Goal: Task Accomplishment & Management: Use online tool/utility

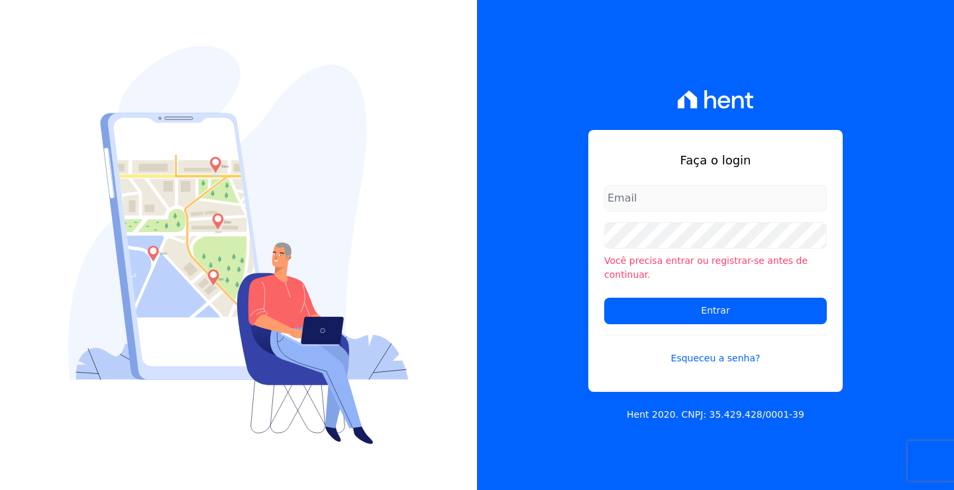
click at [659, 207] on input "email" at bounding box center [715, 198] width 223 height 27
type input "andrea@tsengenharia.com"
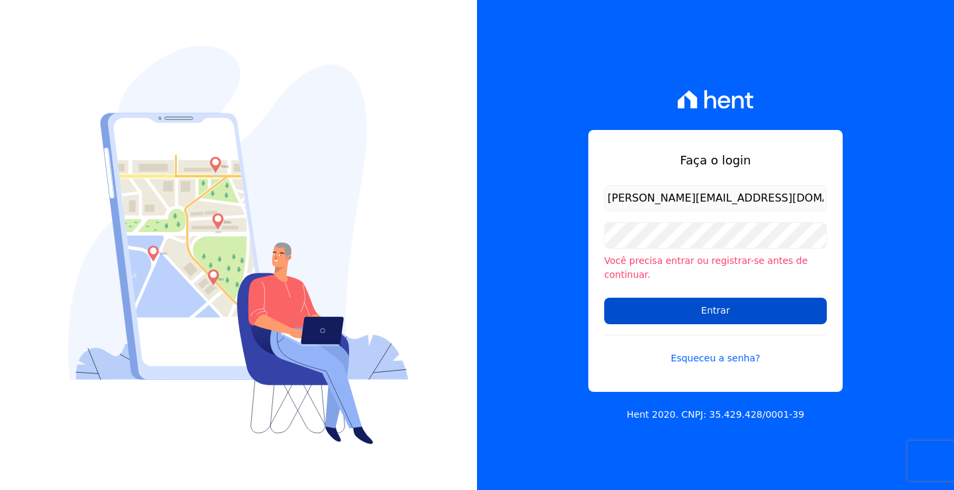
click at [675, 306] on input "Entrar" at bounding box center [715, 310] width 223 height 27
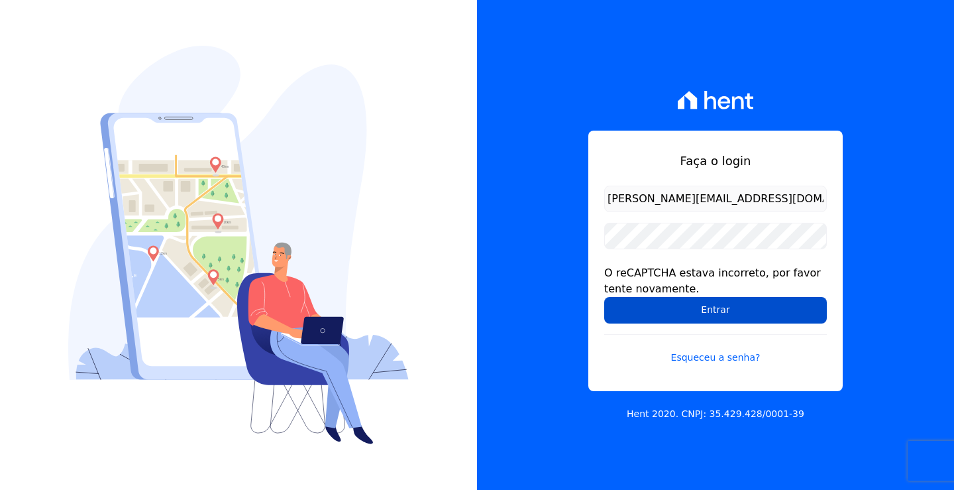
click at [686, 304] on input "Entrar" at bounding box center [715, 310] width 223 height 27
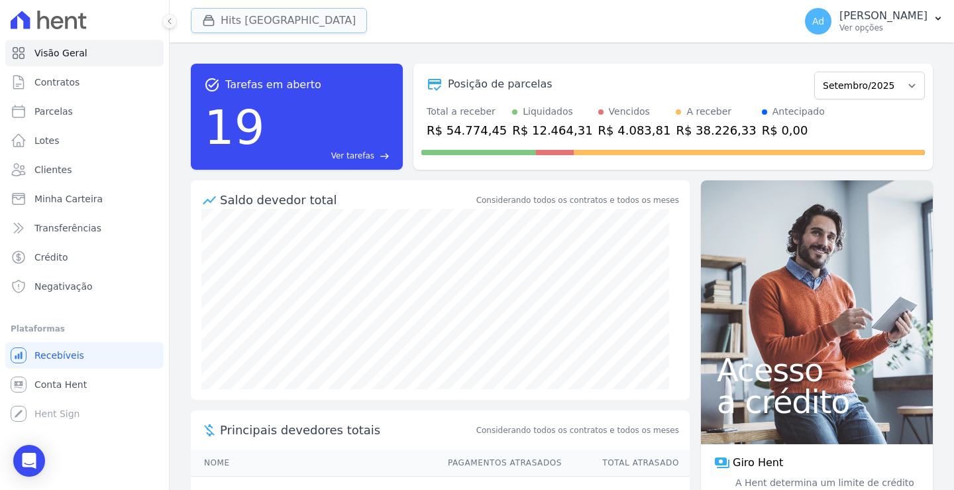
click at [261, 18] on button "Hits [GEOGRAPHIC_DATA]" at bounding box center [279, 20] width 176 height 25
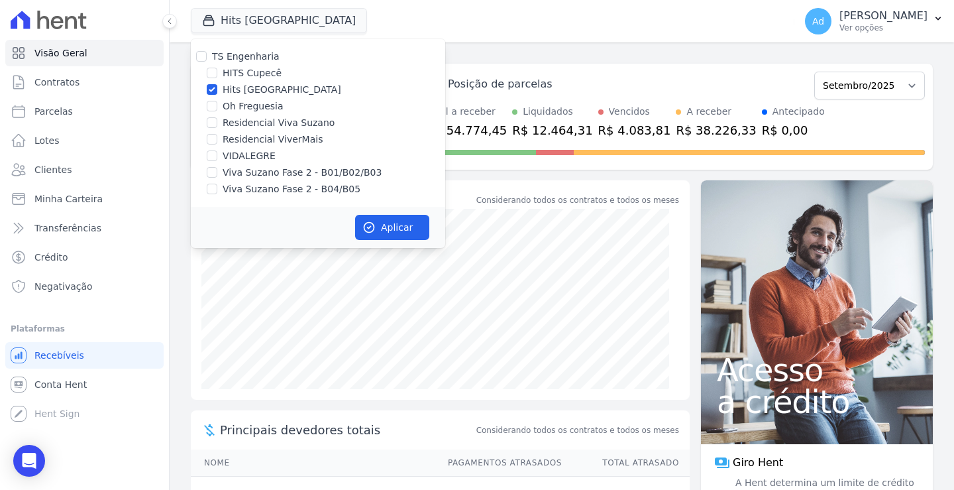
click at [237, 86] on label "Hits [GEOGRAPHIC_DATA]" at bounding box center [282, 90] width 119 height 14
click at [217, 86] on input "Hits [GEOGRAPHIC_DATA]" at bounding box center [212, 89] width 11 height 11
checkbox input "false"
click at [290, 170] on label "Viva Suzano Fase 2 - B01/B02/B03" at bounding box center [302, 173] width 159 height 14
click at [217, 170] on input "Viva Suzano Fase 2 - B01/B02/B03" at bounding box center [212, 172] width 11 height 11
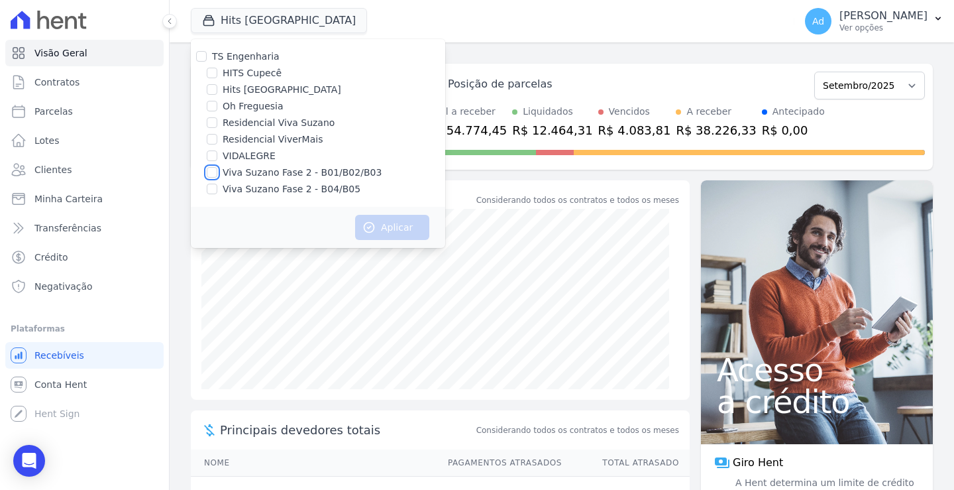
checkbox input "true"
click at [283, 184] on label "Viva Suzano Fase 2 - B04/B05" at bounding box center [292, 189] width 138 height 14
click at [217, 184] on input "Viva Suzano Fase 2 - B04/B05" at bounding box center [212, 189] width 11 height 11
checkbox input "true"
click at [396, 223] on button "Aplicar" at bounding box center [392, 227] width 74 height 25
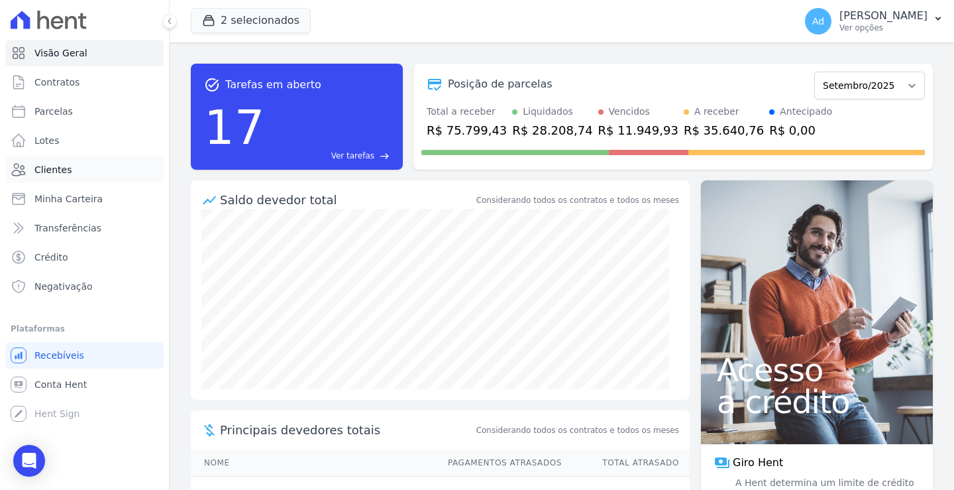
click at [80, 168] on link "Clientes" at bounding box center [84, 169] width 158 height 27
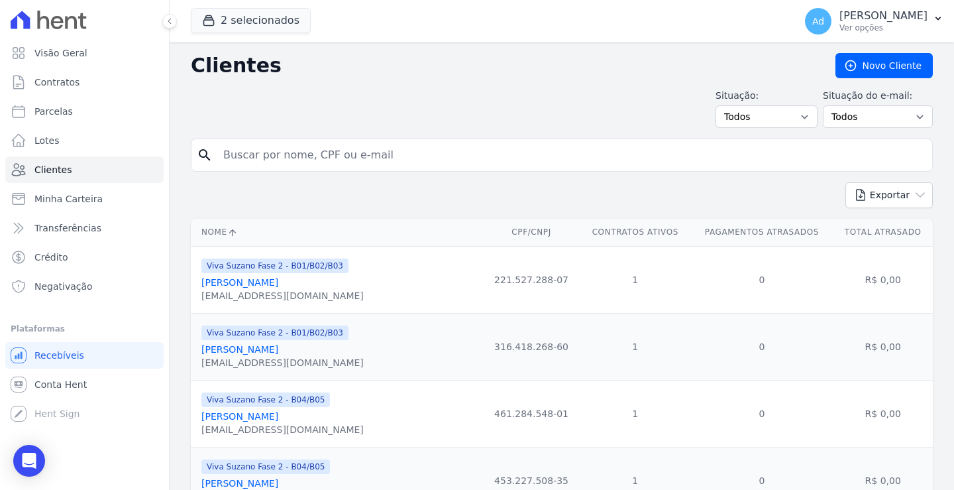
click at [341, 154] on input "search" at bounding box center [571, 155] width 712 height 27
type input "luis"
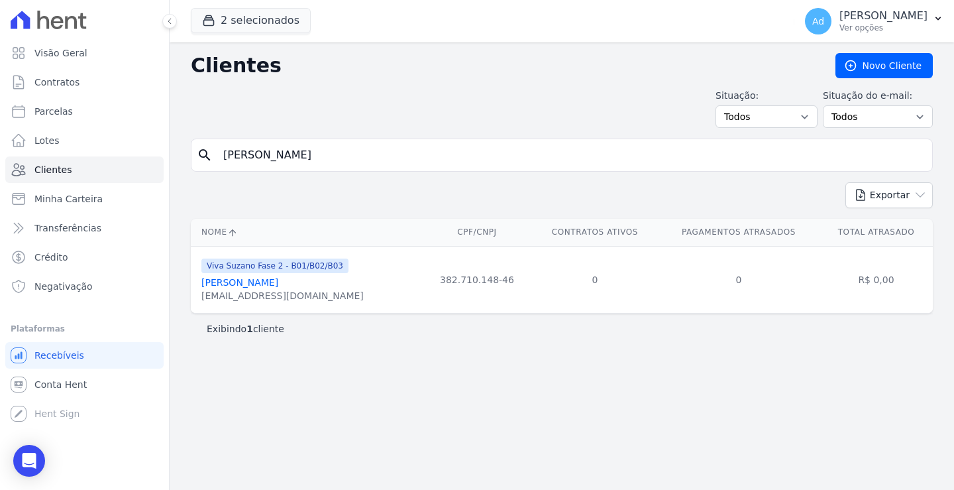
click at [278, 286] on link "Luis Gustavo Candido De Oliveira" at bounding box center [239, 282] width 77 height 11
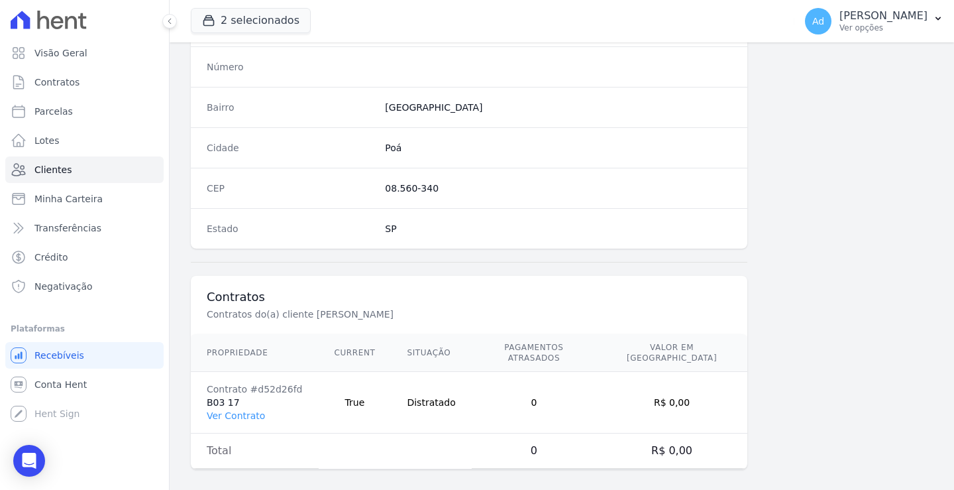
scroll to position [750, 0]
click at [231, 409] on link "Ver Contrato" at bounding box center [236, 414] width 58 height 11
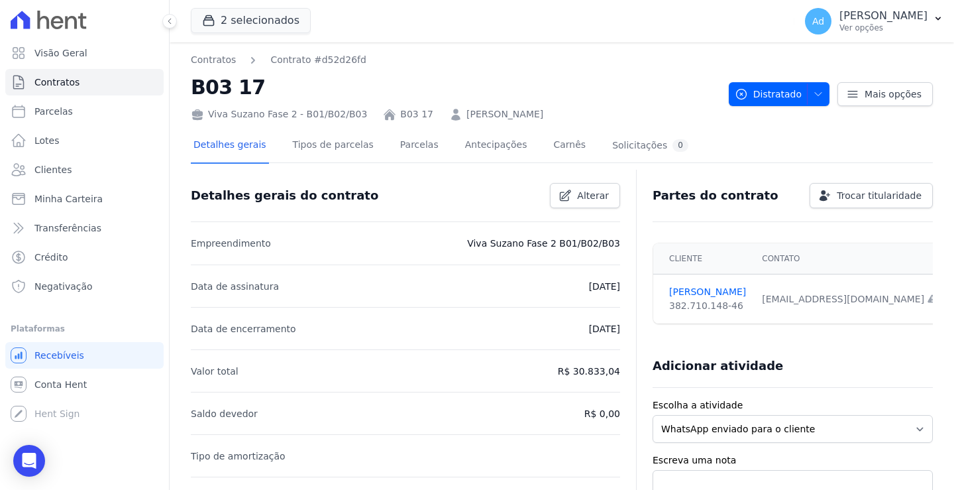
click at [380, 152] on div "Detalhes gerais Tipos de parcelas Parcelas Antecipações Carnês Solicitações 0" at bounding box center [441, 146] width 500 height 35
click at [412, 148] on link "Parcelas" at bounding box center [420, 146] width 44 height 35
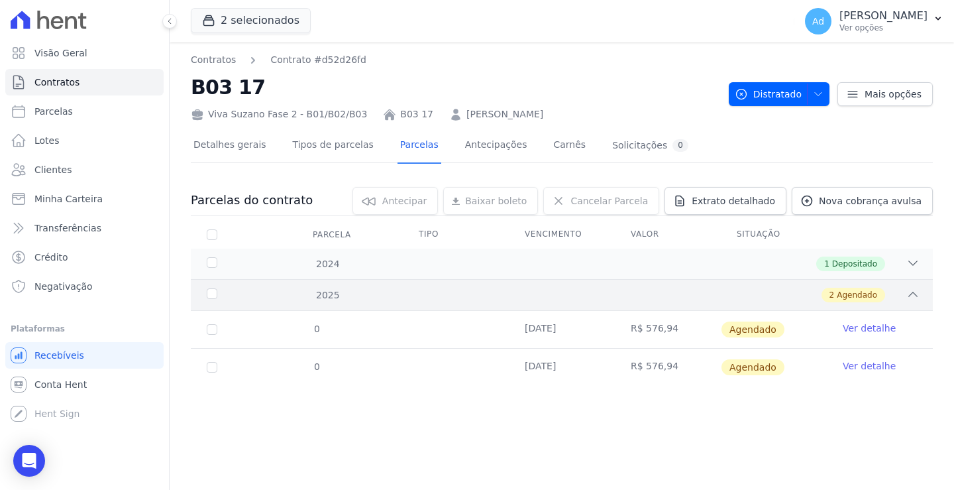
click at [914, 294] on icon at bounding box center [912, 294] width 13 height 13
click at [913, 266] on icon at bounding box center [912, 262] width 13 height 13
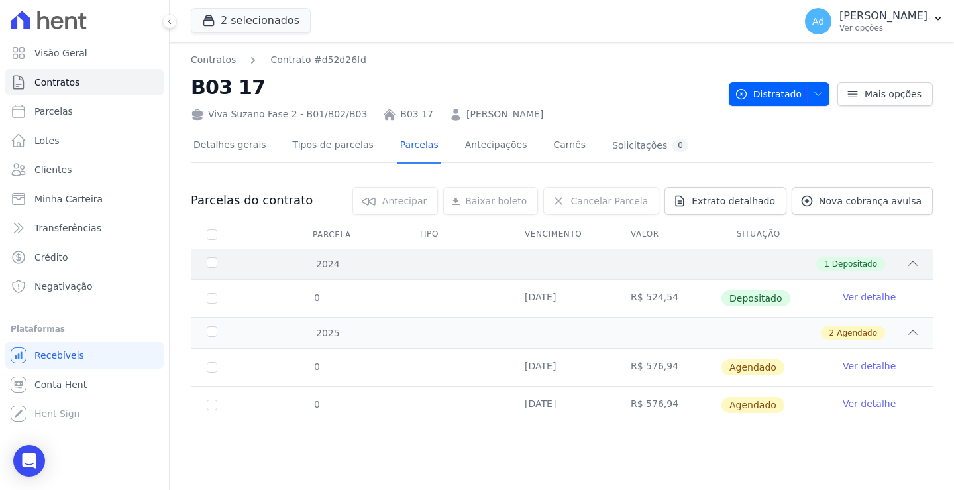
click at [913, 266] on icon at bounding box center [912, 262] width 13 height 13
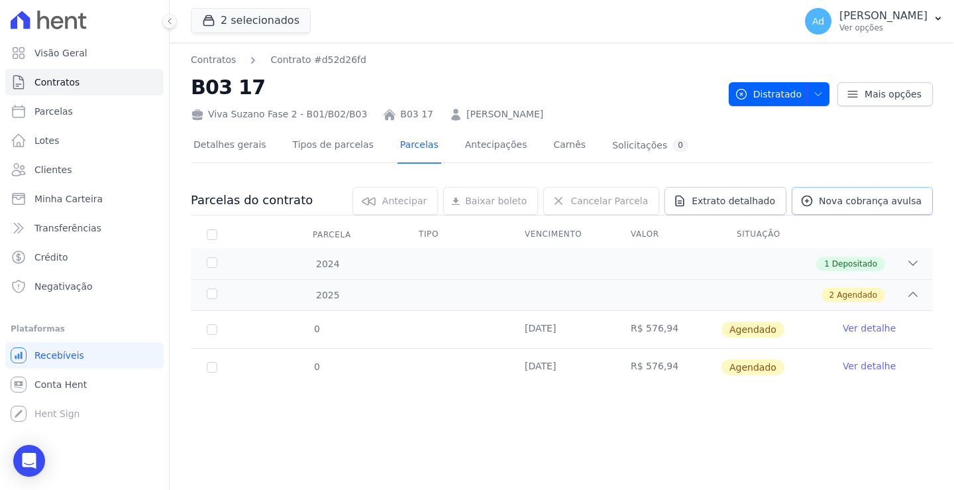
click at [877, 201] on span "Nova cobrança avulsa" at bounding box center [870, 200] width 103 height 13
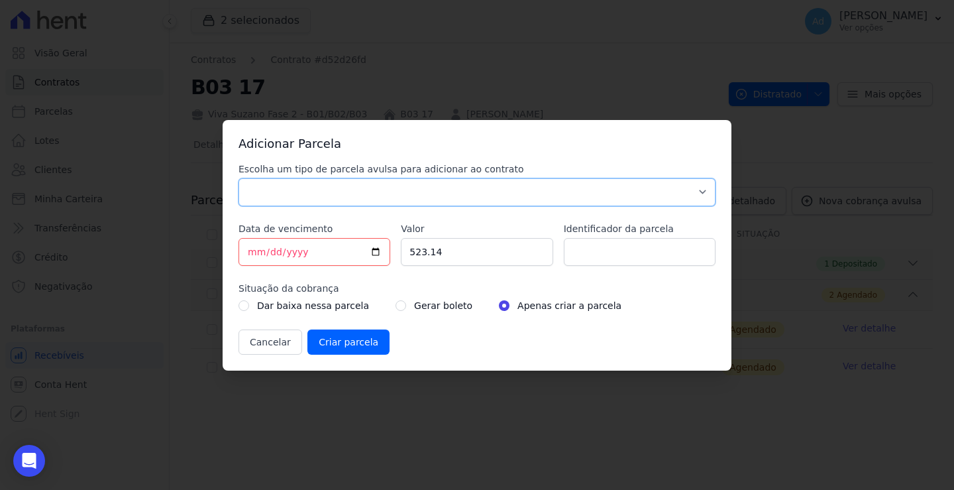
click at [486, 190] on select "Parcela Normal Sinal Caução Intercalada Chaves Pré Chaves Pós Chaves Taxas Quit…" at bounding box center [477, 192] width 477 height 28
select select "standard"
click at [239, 178] on select "Parcela Normal Sinal Caução Intercalada Chaves Pré Chaves Pós Chaves Taxas Quit…" at bounding box center [477, 192] width 477 height 28
click at [251, 250] on input "2025-09-18" at bounding box center [315, 252] width 152 height 28
type input "2025-09-25"
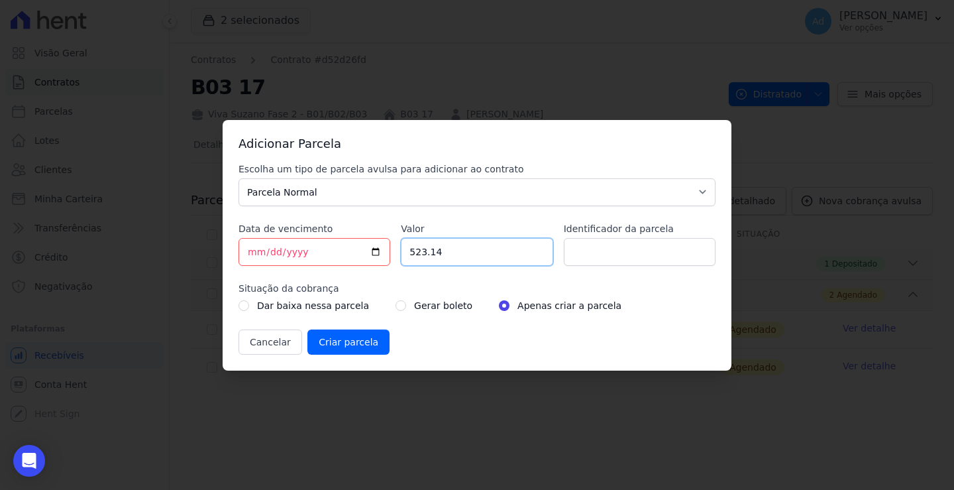
drag, startPoint x: 455, startPoint y: 254, endPoint x: 378, endPoint y: 247, distance: 77.1
click at [378, 247] on div "Escolha um tipo de parcela avulsa para adicionar ao contrato Parcela Normal Sin…" at bounding box center [477, 258] width 477 height 192
type input "582.20"
click at [619, 246] on input "Identificador da parcela" at bounding box center [640, 252] width 152 height 28
type input "09/25"
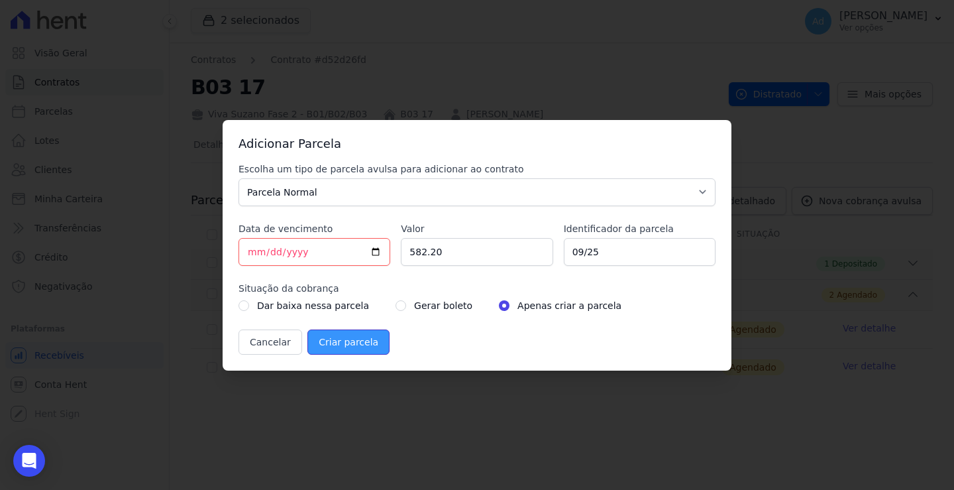
click at [354, 342] on input "Criar parcela" at bounding box center [348, 341] width 82 height 25
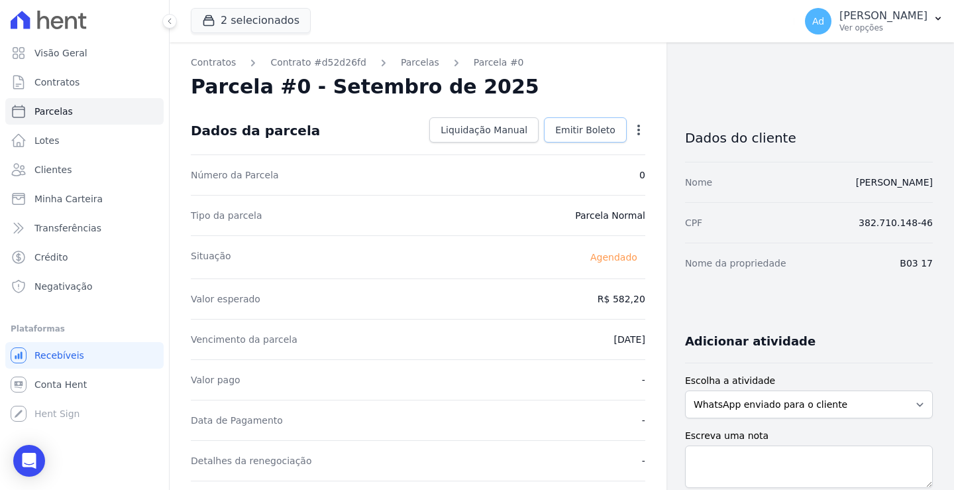
click at [584, 135] on span "Emitir Boleto" at bounding box center [585, 129] width 60 height 13
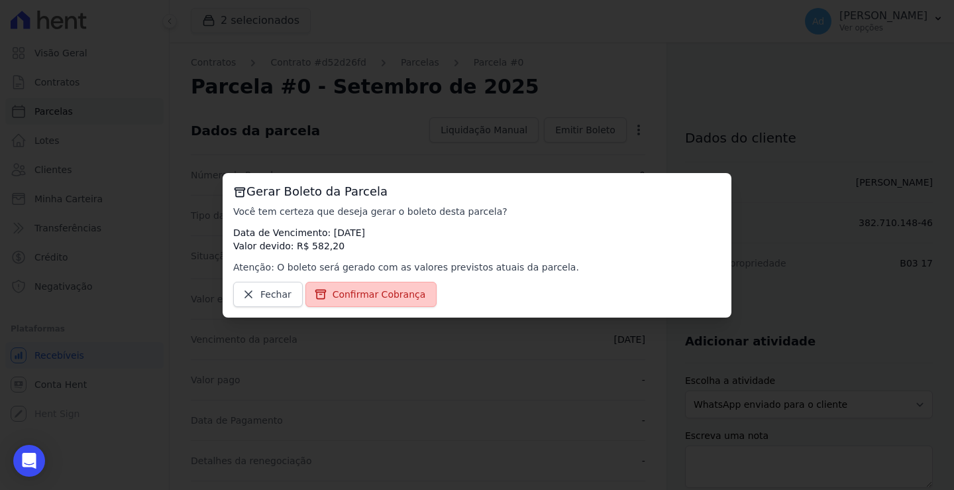
click at [362, 295] on span "Confirmar Cobrança" at bounding box center [379, 294] width 93 height 13
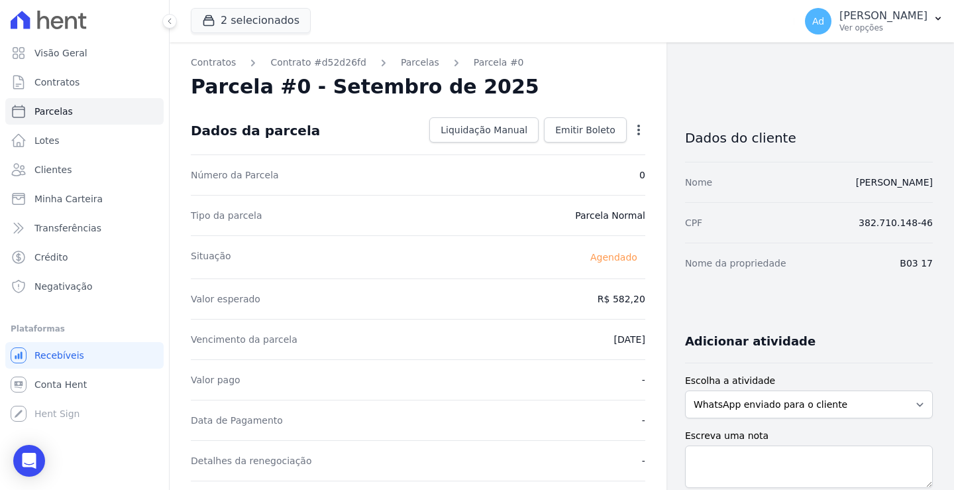
click at [594, 144] on div "Dados da parcela Liquidação Manual Liquidação Manual Data de Pagamento 2025-09-…" at bounding box center [418, 131] width 455 height 48
click at [583, 117] on link "Emitir Boleto" at bounding box center [585, 129] width 83 height 25
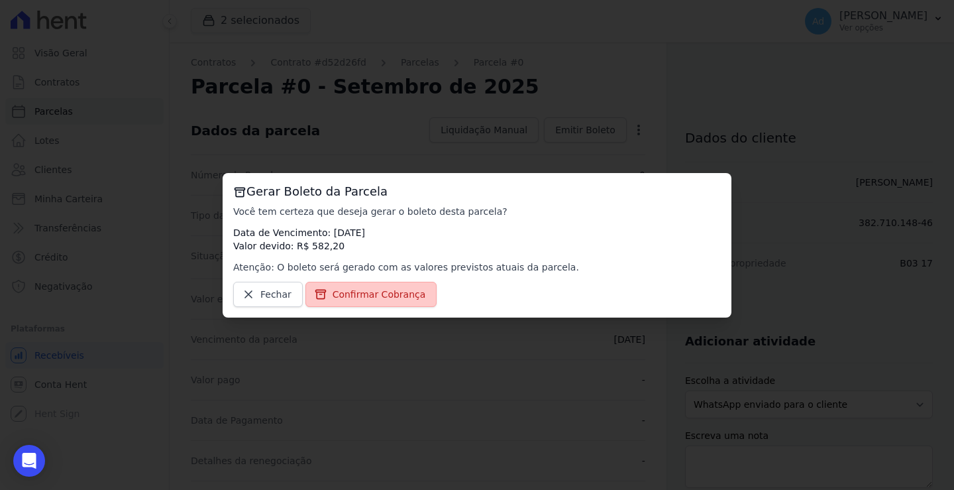
click at [364, 301] on link "Confirmar Cobrança" at bounding box center [371, 294] width 132 height 25
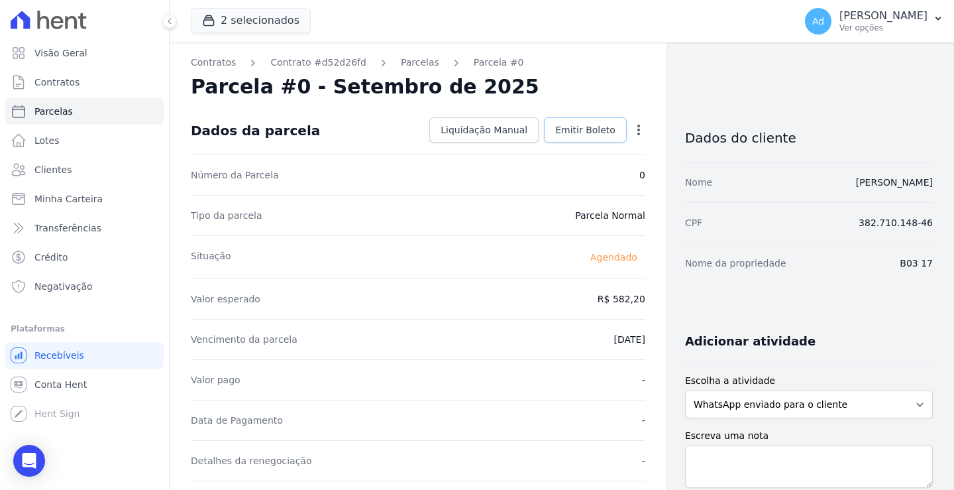
click at [592, 134] on span "Emitir Boleto" at bounding box center [585, 129] width 60 height 13
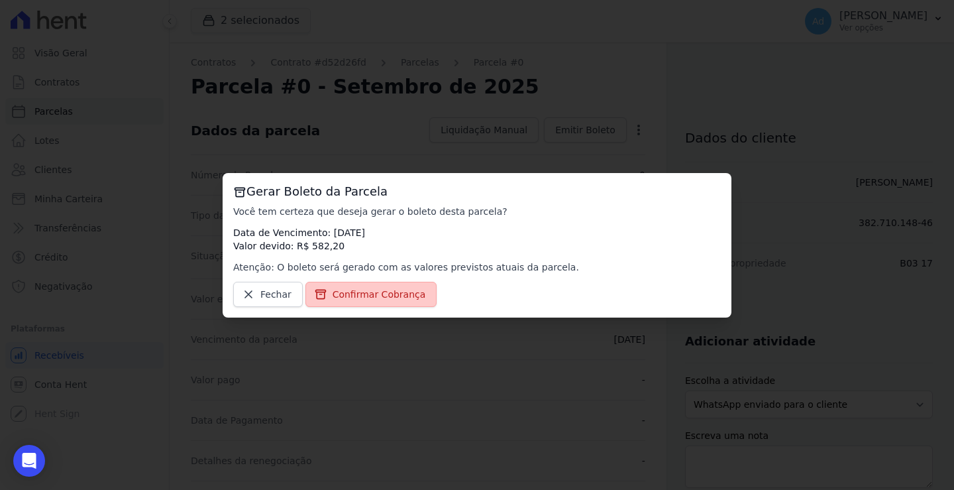
click at [359, 295] on span "Confirmar Cobrança" at bounding box center [379, 294] width 93 height 13
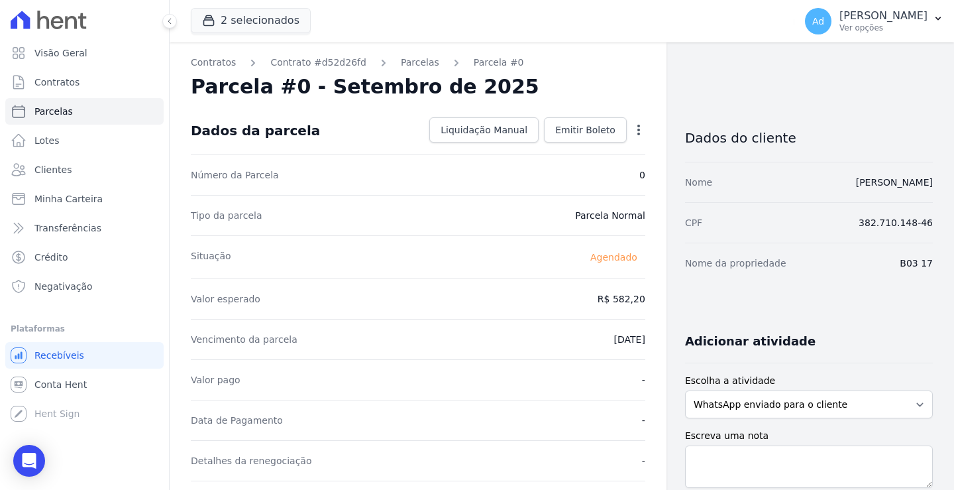
click at [633, 131] on icon "button" at bounding box center [638, 129] width 13 height 13
click at [404, 191] on div "Número da Parcela 0" at bounding box center [418, 174] width 455 height 40
click at [637, 134] on icon "button" at bounding box center [638, 130] width 3 height 11
click at [462, 173] on div "Número da Parcela 0" at bounding box center [418, 174] width 455 height 40
click at [592, 134] on span "Emitir Boleto" at bounding box center [585, 129] width 60 height 13
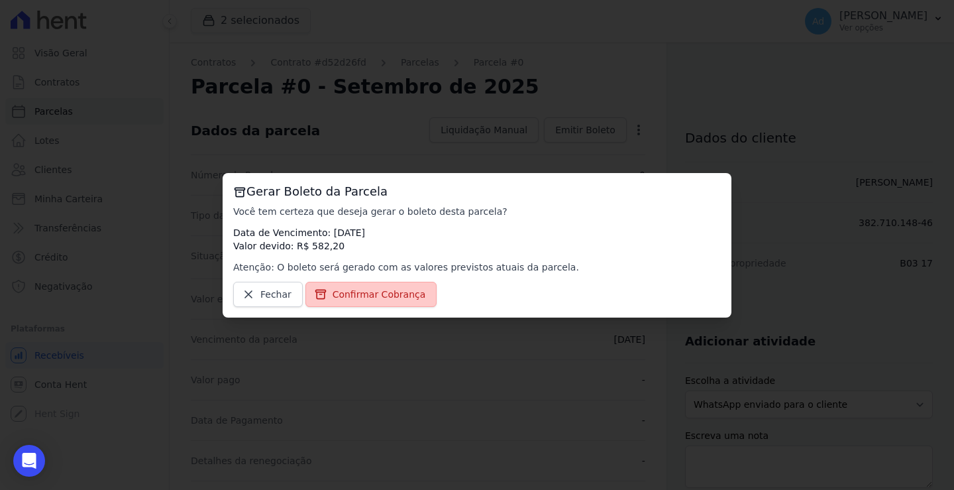
click at [373, 299] on span "Confirmar Cobrança" at bounding box center [379, 294] width 93 height 13
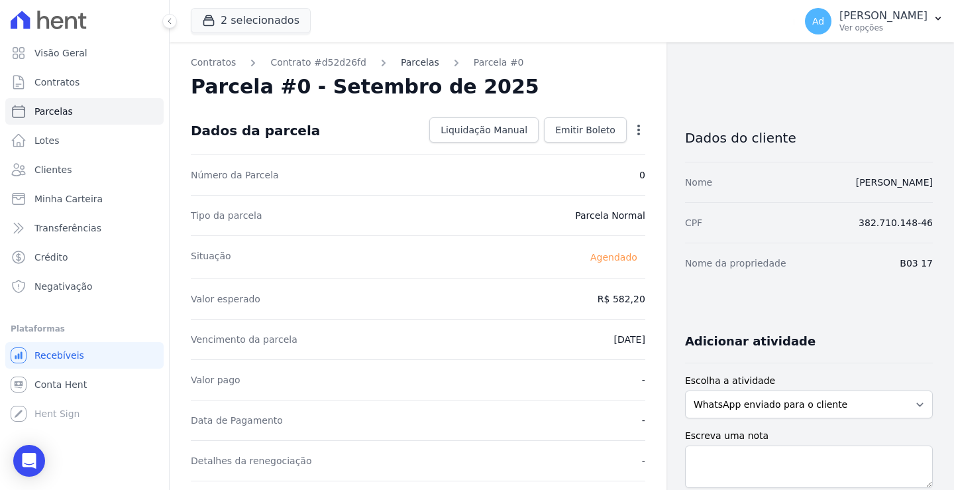
click at [401, 60] on link "Parcelas" at bounding box center [420, 63] width 38 height 14
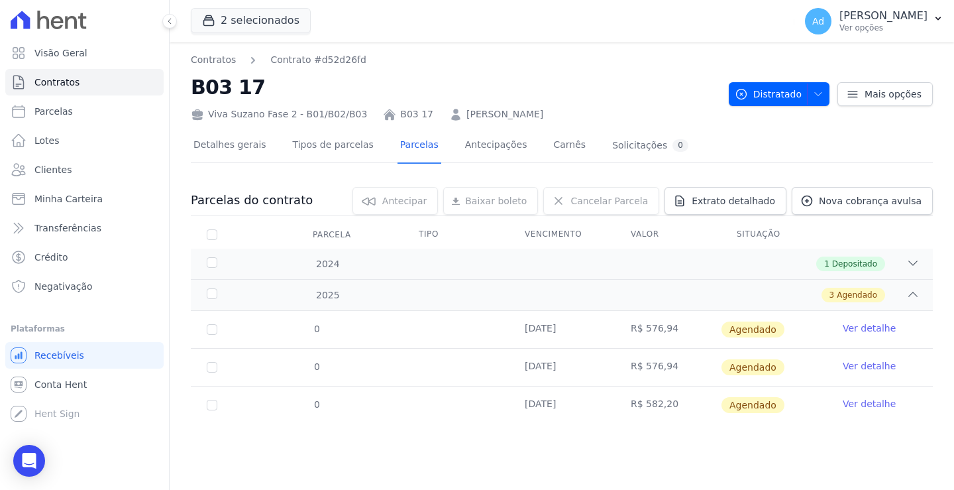
click at [868, 330] on link "Ver detalhe" at bounding box center [869, 327] width 53 height 13
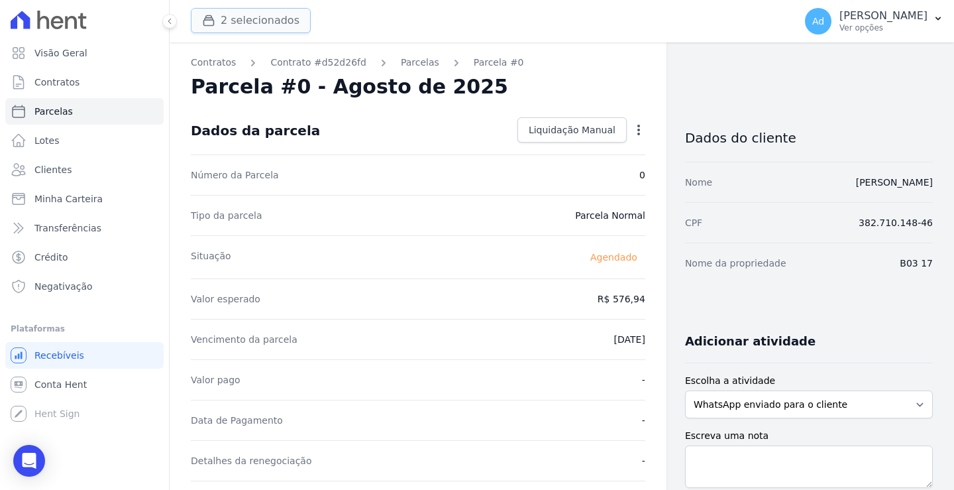
click at [227, 27] on button "2 selecionados" at bounding box center [251, 20] width 120 height 25
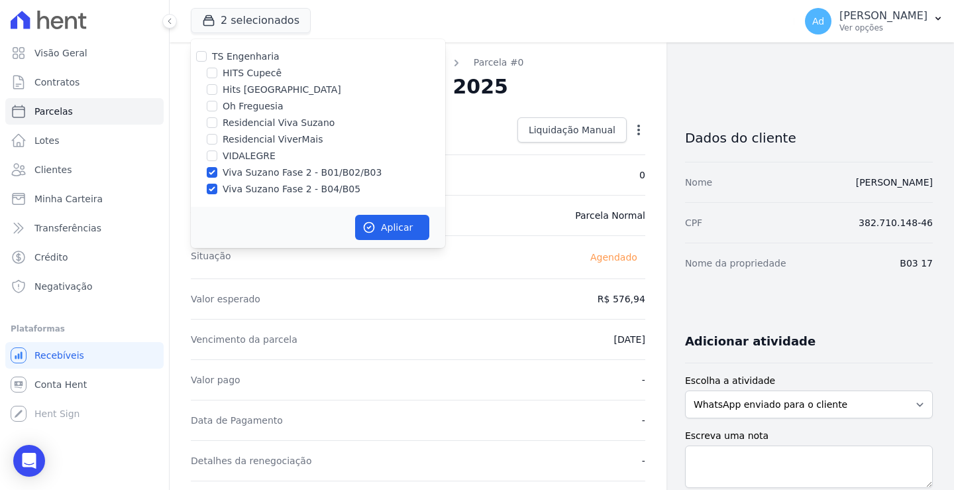
click at [223, 170] on label "Viva Suzano Fase 2 - B01/B02/B03" at bounding box center [302, 173] width 159 height 14
click at [217, 170] on input "Viva Suzano Fase 2 - B01/B02/B03" at bounding box center [212, 172] width 11 height 11
checkbox input "false"
click at [223, 194] on label "Viva Suzano Fase 2 - B04/B05" at bounding box center [292, 189] width 138 height 14
click at [217, 194] on input "Viva Suzano Fase 2 - B04/B05" at bounding box center [212, 189] width 11 height 11
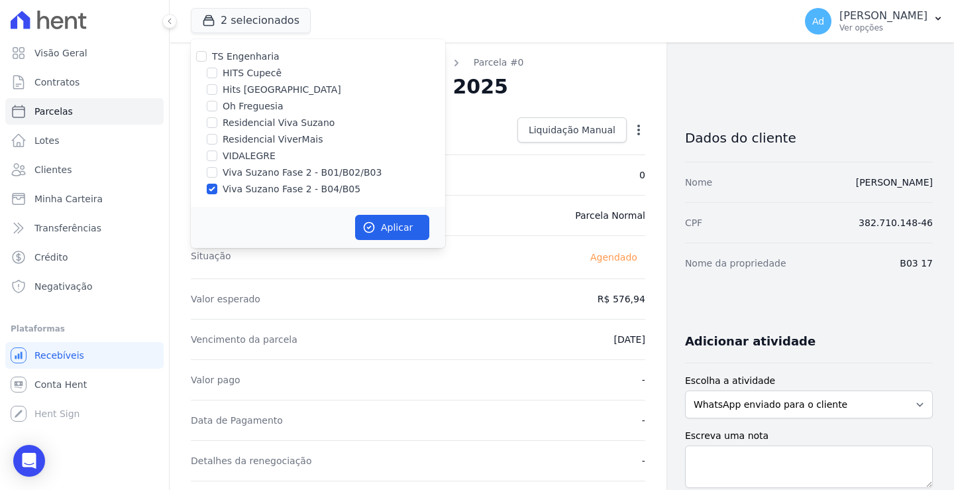
checkbox input "false"
click at [252, 107] on label "Oh Freguesia" at bounding box center [253, 106] width 61 height 14
click at [217, 107] on input "Oh Freguesia" at bounding box center [212, 106] width 11 height 11
checkbox input "true"
click at [389, 231] on button "Aplicar" at bounding box center [392, 227] width 74 height 25
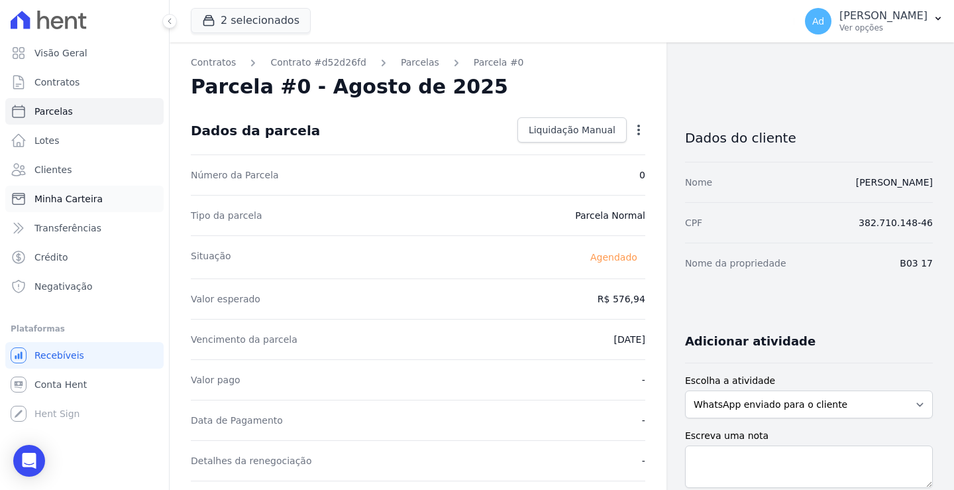
click at [83, 197] on span "Minha Carteira" at bounding box center [68, 198] width 68 height 13
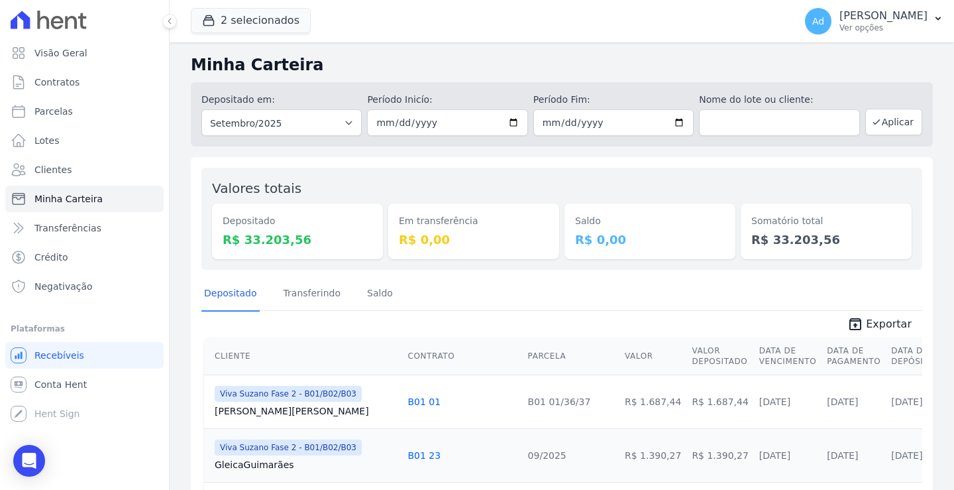
click at [250, 34] on div "2 selecionados TS Engenharia HITS Cupecê Hits Vila Santa Catarina Oh Freguesia …" at bounding box center [490, 21] width 598 height 44
click at [279, 19] on button "2 selecionados" at bounding box center [251, 20] width 120 height 25
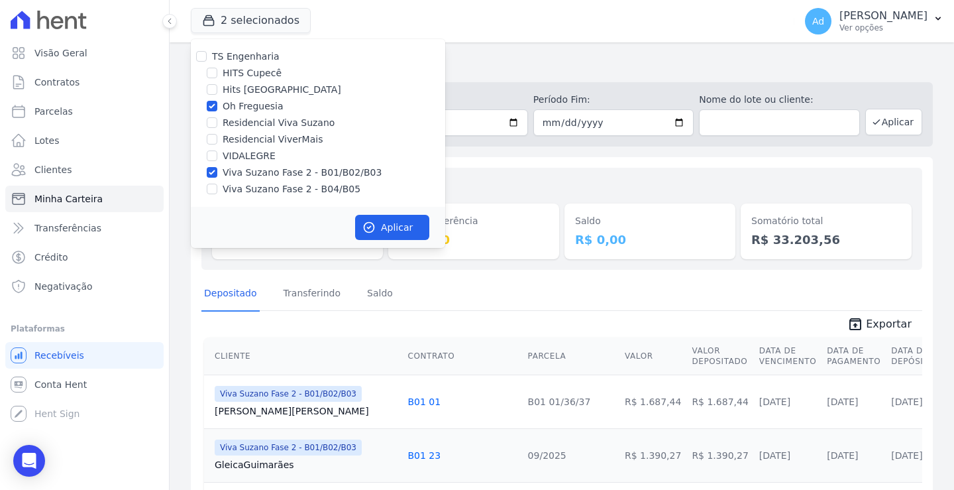
click at [267, 178] on label "Viva Suzano Fase 2 - B01/B02/B03" at bounding box center [302, 173] width 159 height 14
click at [217, 178] on input "Viva Suzano Fase 2 - B01/B02/B03" at bounding box center [212, 172] width 11 height 11
checkbox input "false"
click at [396, 228] on button "Aplicar" at bounding box center [392, 227] width 74 height 25
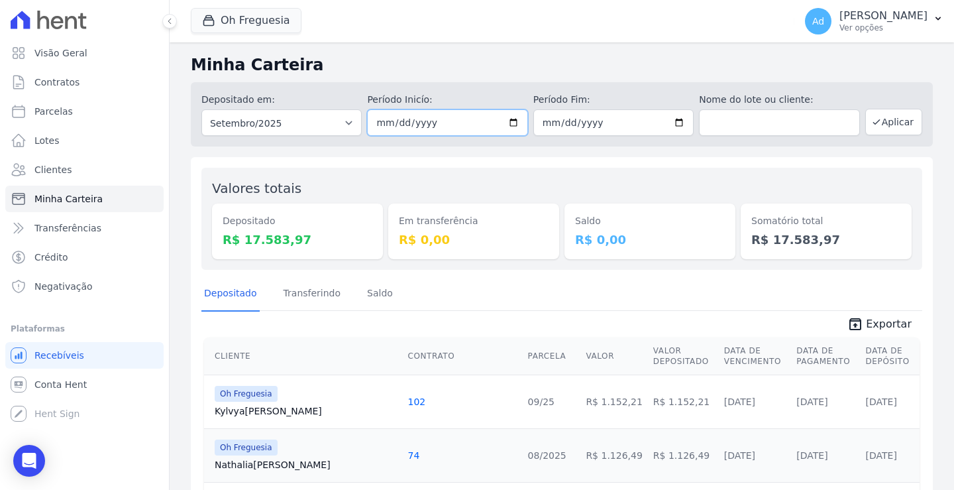
drag, startPoint x: 436, startPoint y: 120, endPoint x: 423, endPoint y: 120, distance: 13.3
click at [427, 120] on input "2025-09-01" at bounding box center [447, 122] width 160 height 27
click at [423, 120] on input "2025-09-01" at bounding box center [447, 122] width 160 height 27
click at [380, 123] on input "2025-09-01" at bounding box center [447, 122] width 160 height 27
type input "2025-09-01"
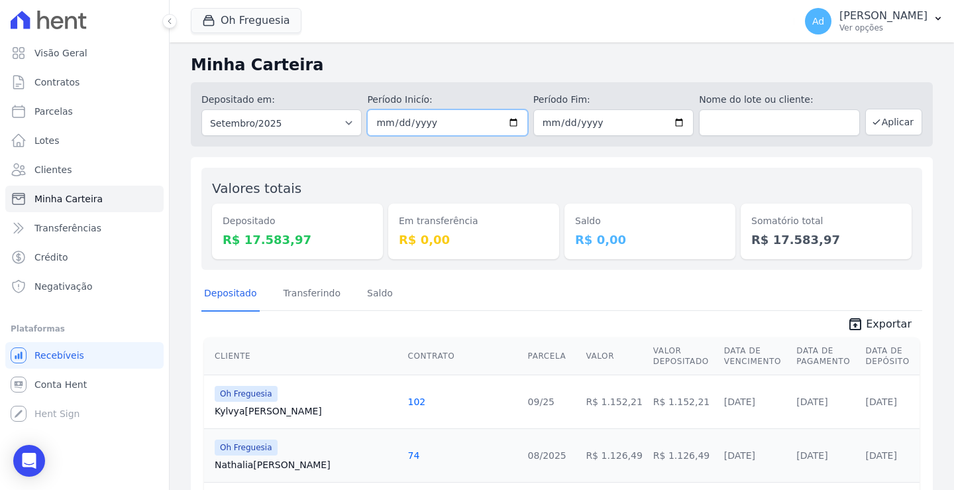
type input "2025-08-01"
click at [889, 124] on button "Aplicar" at bounding box center [893, 122] width 57 height 27
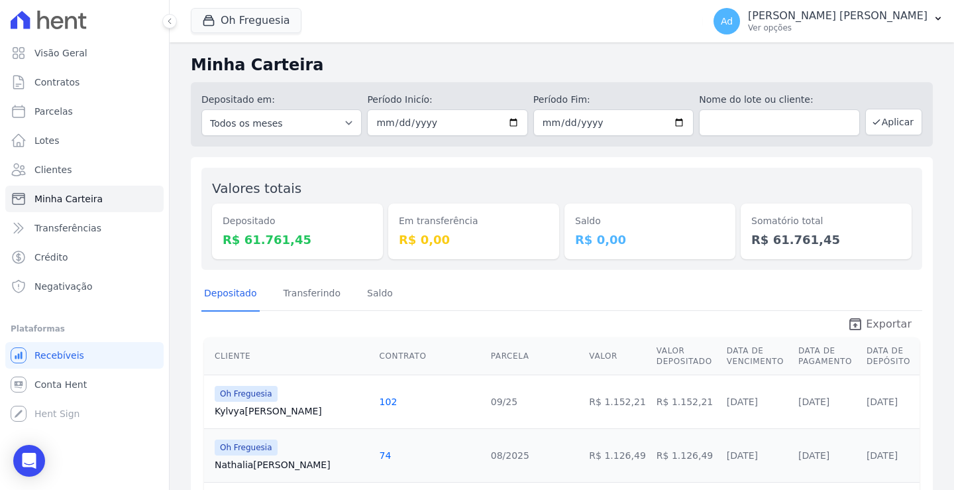
click at [850, 322] on icon "unarchive" at bounding box center [855, 324] width 16 height 16
click at [867, 10] on p "[PERSON_NAME] [PERSON_NAME]" at bounding box center [838, 15] width 180 height 13
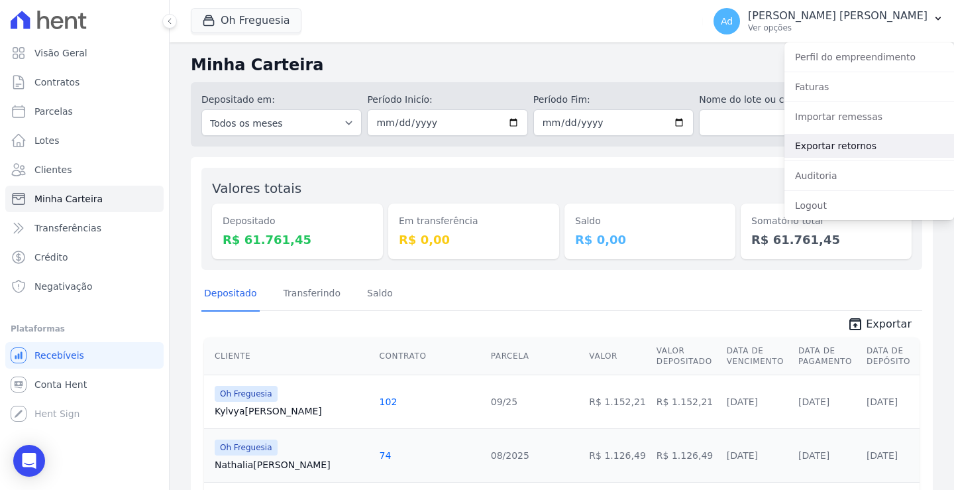
click at [857, 152] on link "Exportar retornos" at bounding box center [869, 146] width 170 height 24
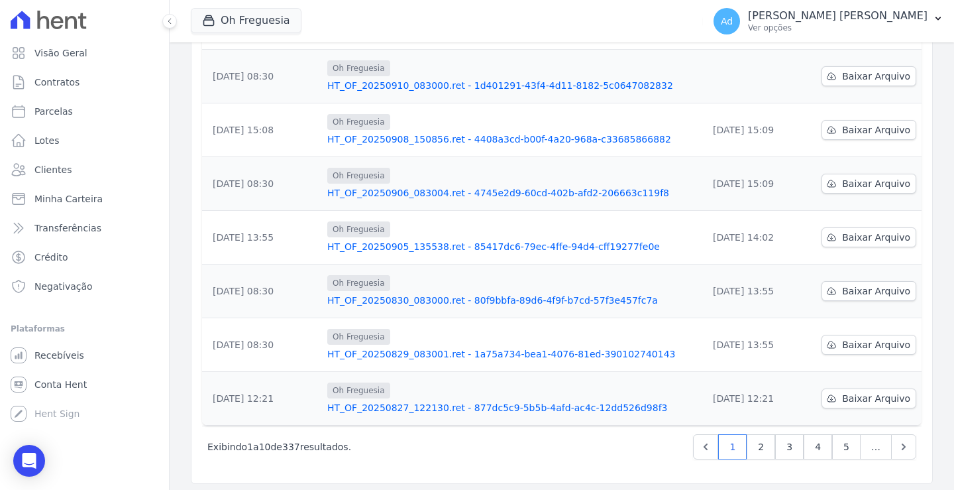
scroll to position [348, 0]
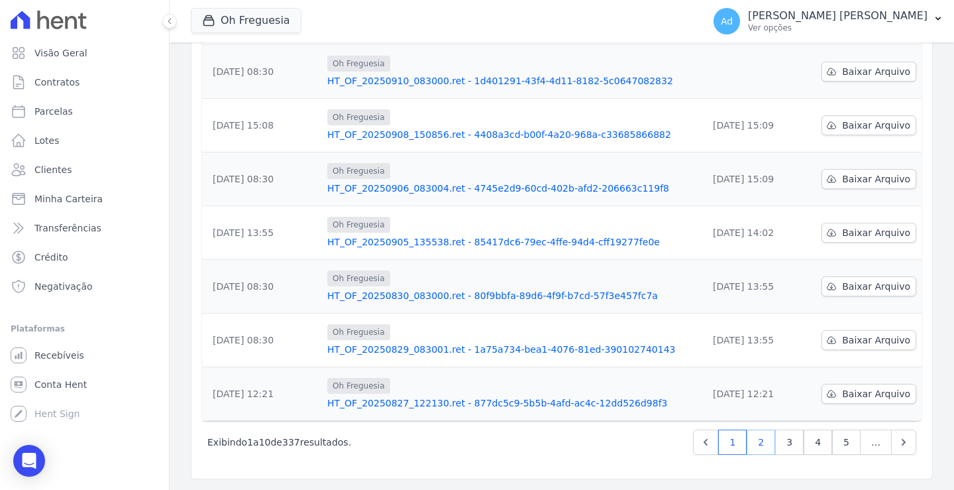
click at [759, 440] on link "2" at bounding box center [761, 441] width 28 height 25
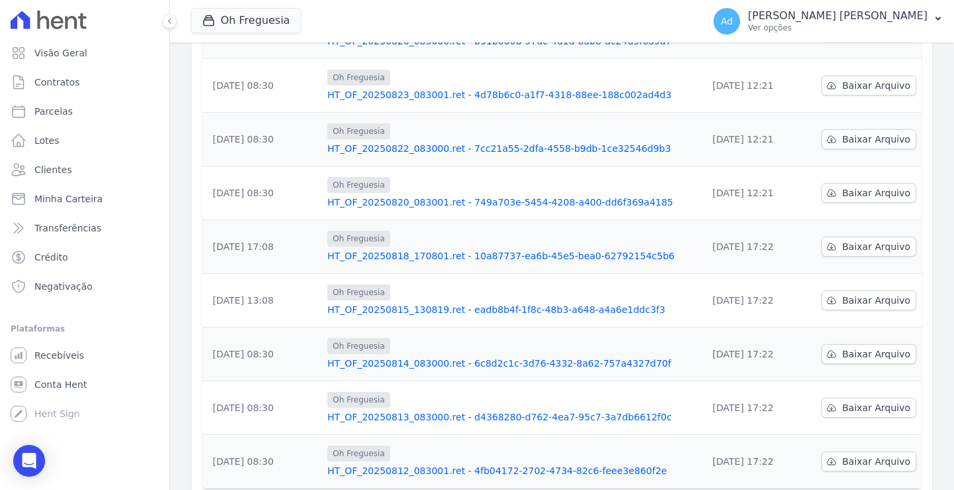
scroll to position [348, 0]
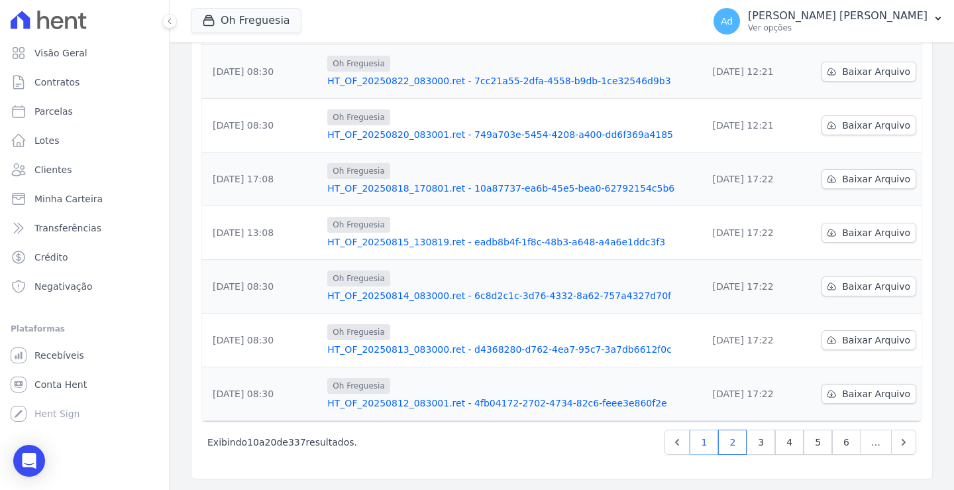
click at [702, 439] on link "1" at bounding box center [704, 441] width 28 height 25
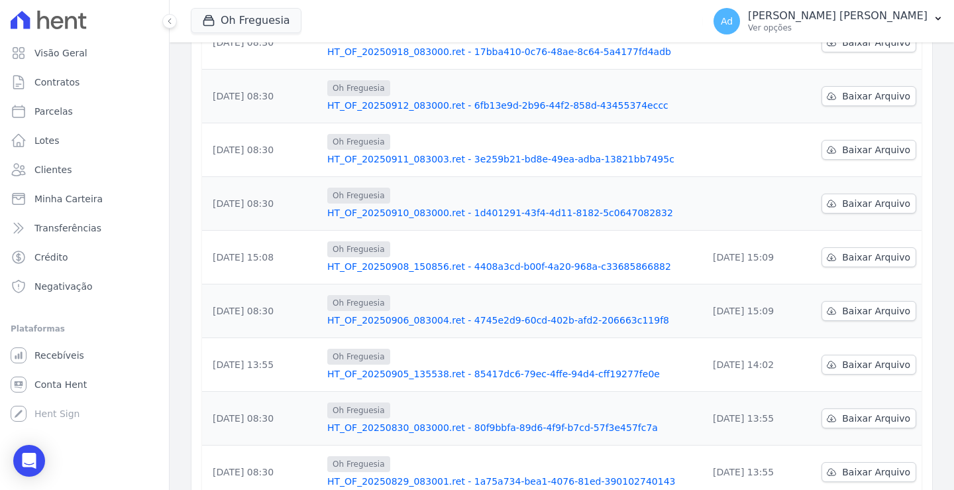
scroll to position [215, 0]
click at [842, 203] on span "Baixar Arquivo" at bounding box center [876, 203] width 68 height 13
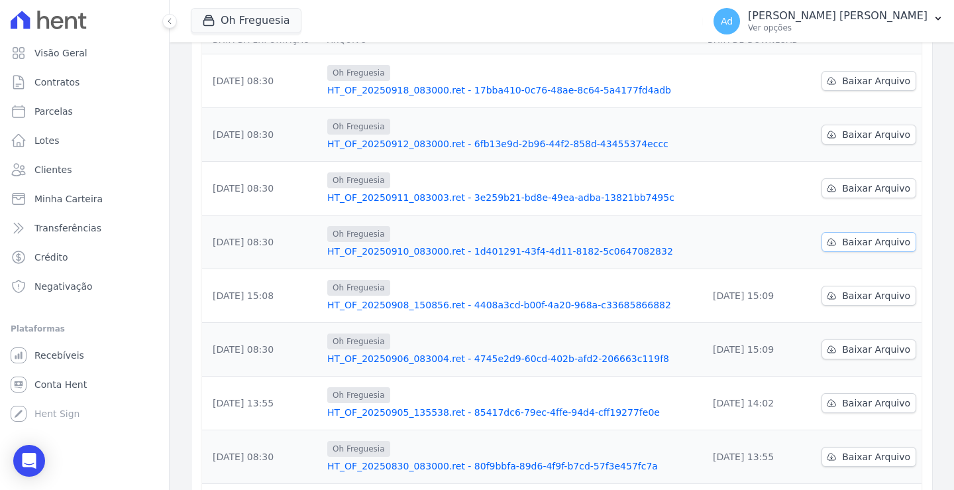
scroll to position [149, 0]
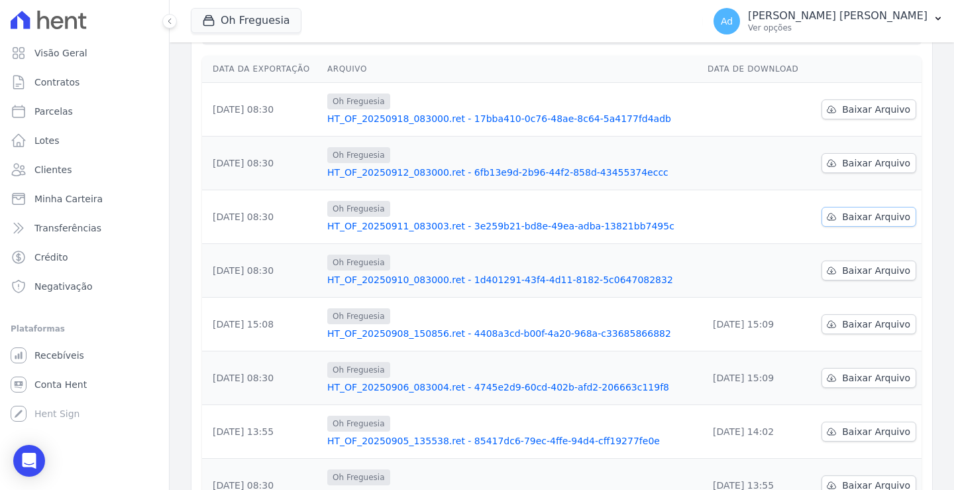
click at [856, 219] on span "Baixar Arquivo" at bounding box center [876, 216] width 68 height 13
click at [850, 169] on span "Baixar Arquivo" at bounding box center [876, 162] width 68 height 13
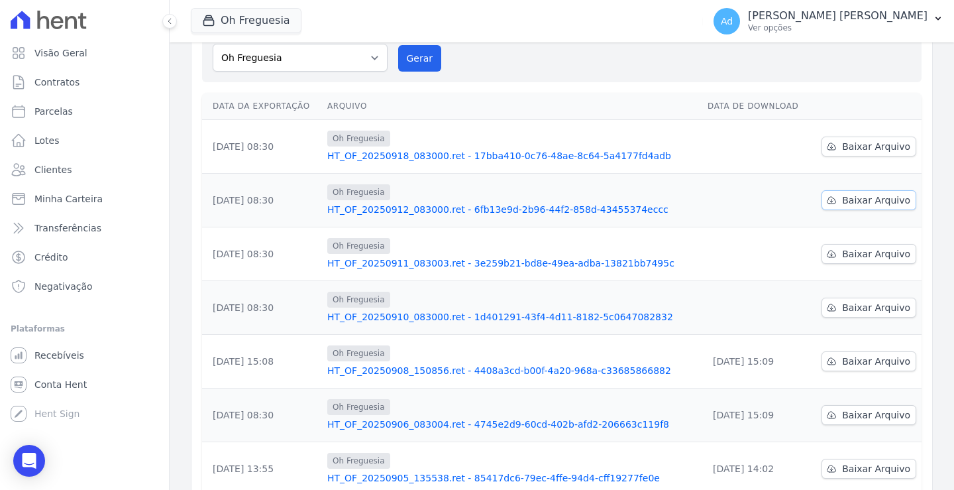
scroll to position [83, 0]
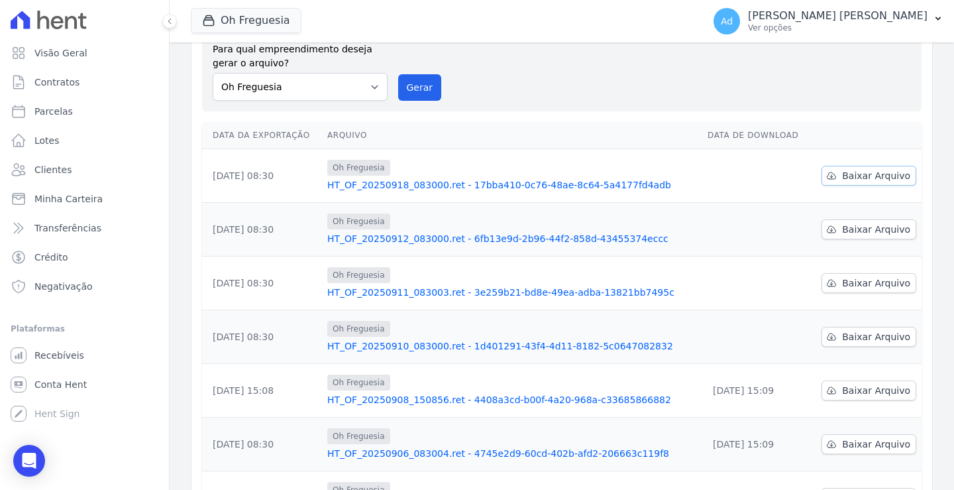
click at [845, 178] on span "Baixar Arquivo" at bounding box center [876, 175] width 68 height 13
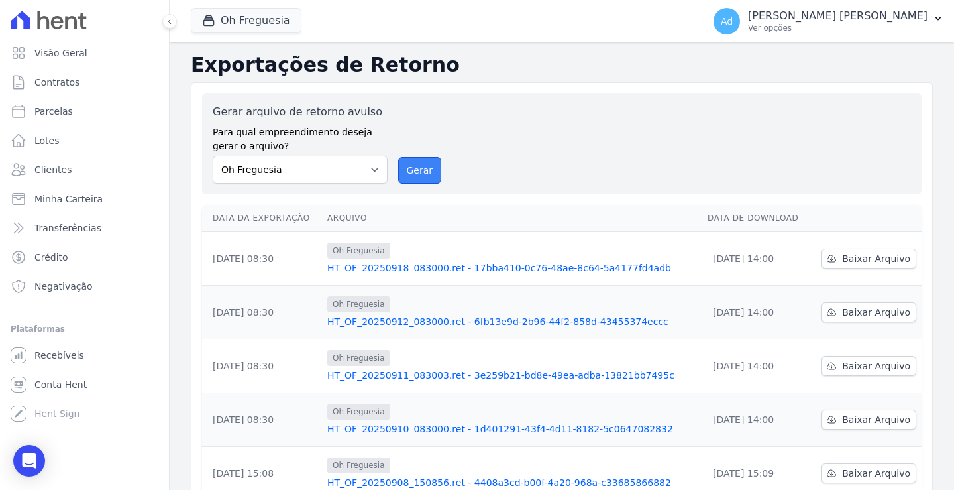
click at [417, 169] on button "Gerar" at bounding box center [420, 170] width 44 height 27
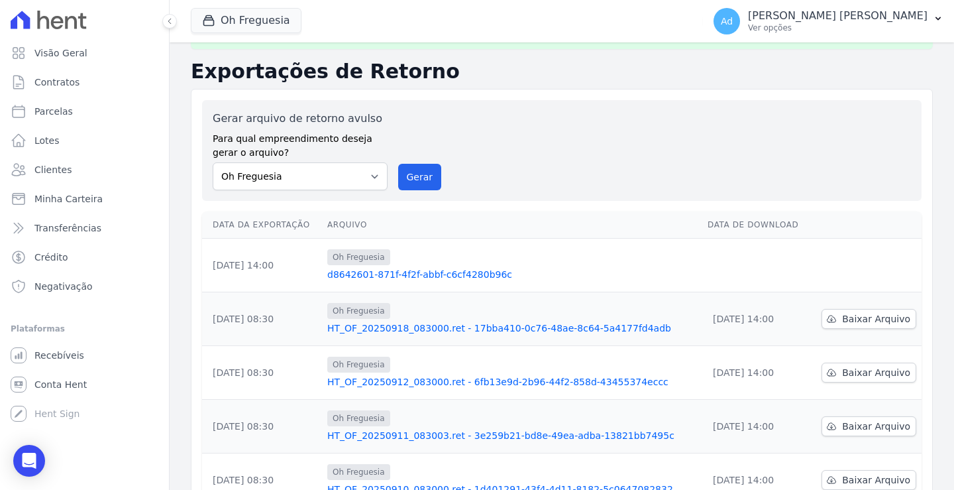
scroll to position [133, 0]
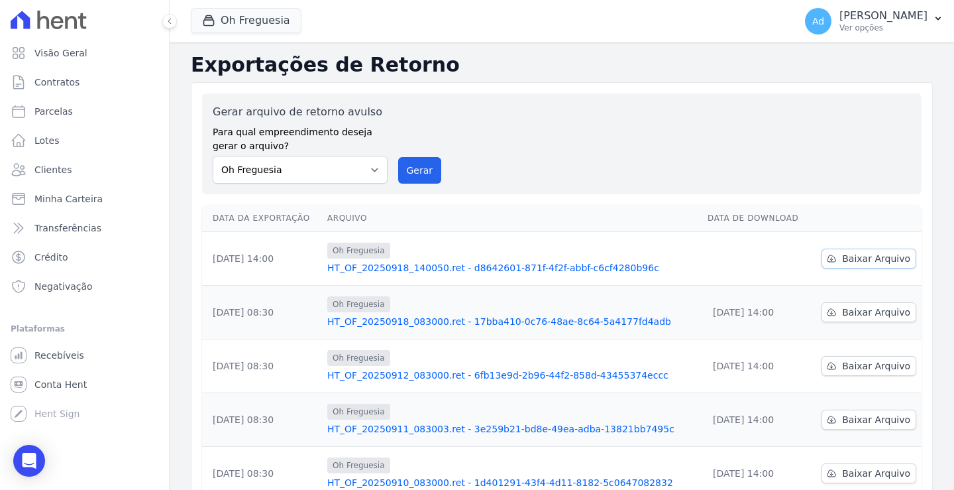
click at [835, 256] on link "Baixar Arquivo" at bounding box center [869, 258] width 95 height 20
click at [558, 113] on div "Gerar arquivo de retorno avulso Para qual empreendimento deseja gerar o arquivo…" at bounding box center [562, 144] width 698 height 80
